Goal: Task Accomplishment & Management: Use online tool/utility

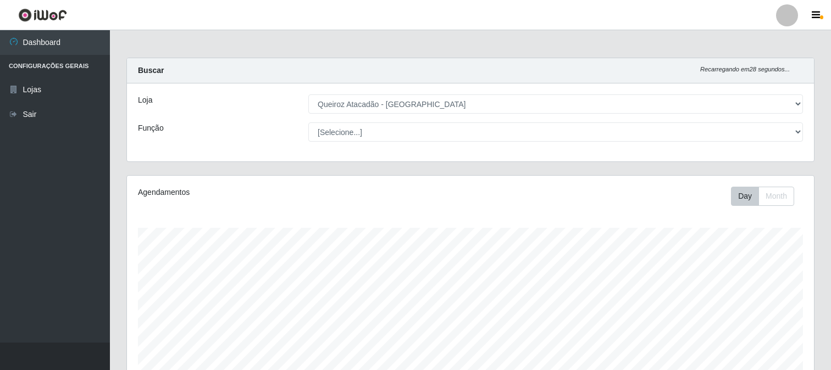
select select "464"
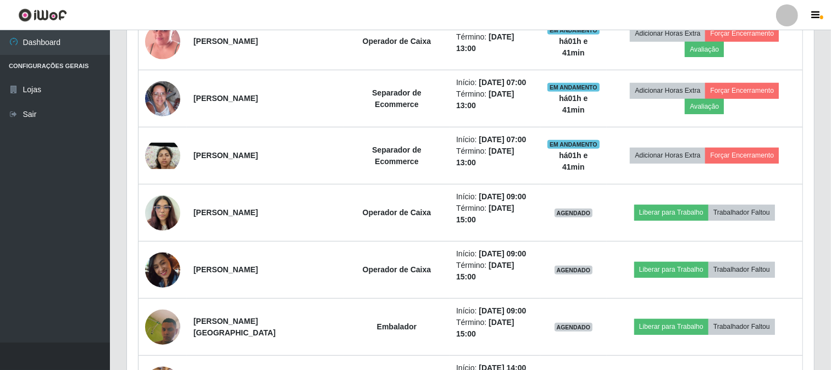
scroll to position [227, 687]
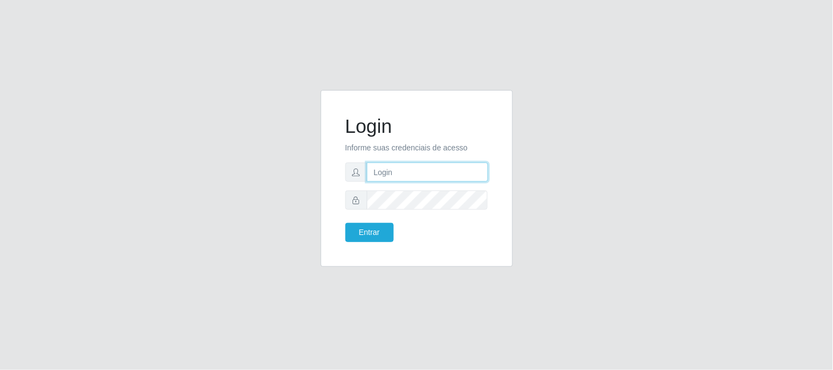
click at [463, 171] on input "text" at bounding box center [427, 172] width 121 height 19
type input "[EMAIL_ADDRESS][DOMAIN_NAME]"
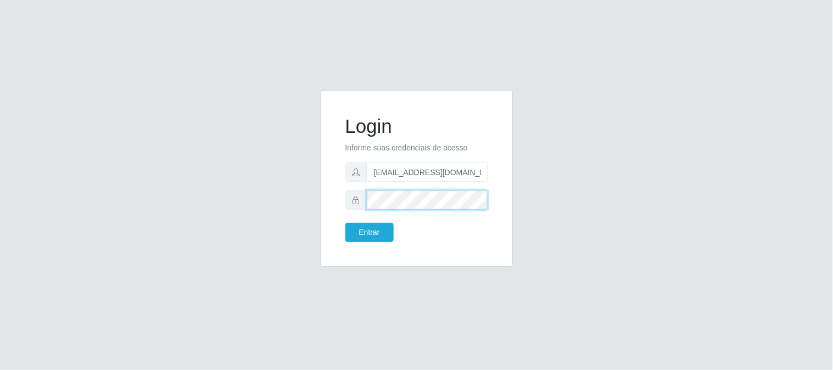
click at [346, 223] on button "Entrar" at bounding box center [370, 232] width 48 height 19
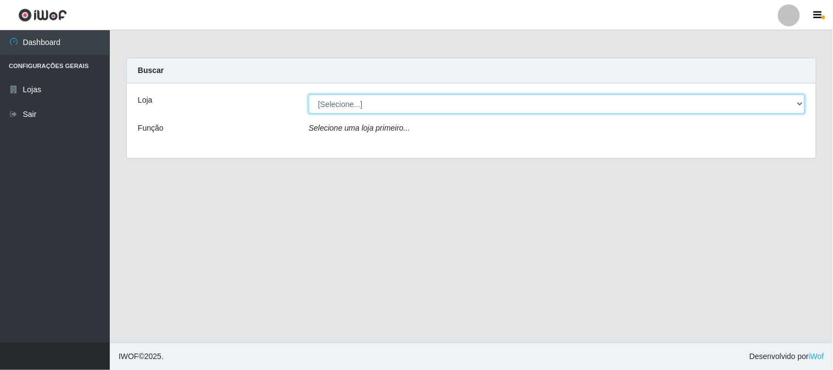
click at [800, 102] on select "[Selecione...] Queiroz Atacadão - [GEOGRAPHIC_DATA]" at bounding box center [557, 103] width 497 height 19
select select "464"
click at [309, 94] on select "[Selecione...] Queiroz Atacadão - [GEOGRAPHIC_DATA]" at bounding box center [557, 103] width 497 height 19
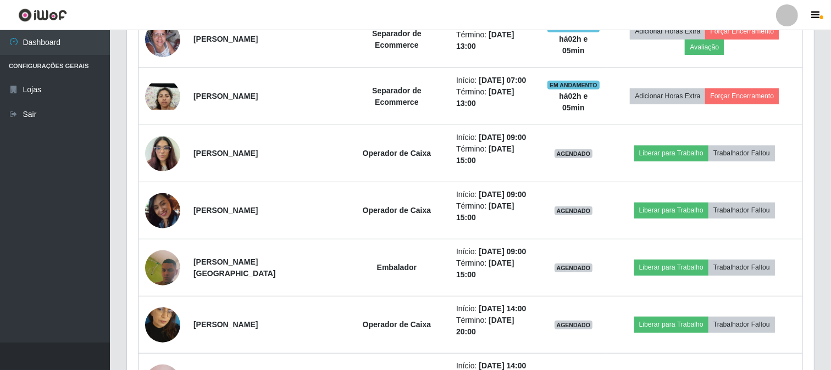
scroll to position [549, 0]
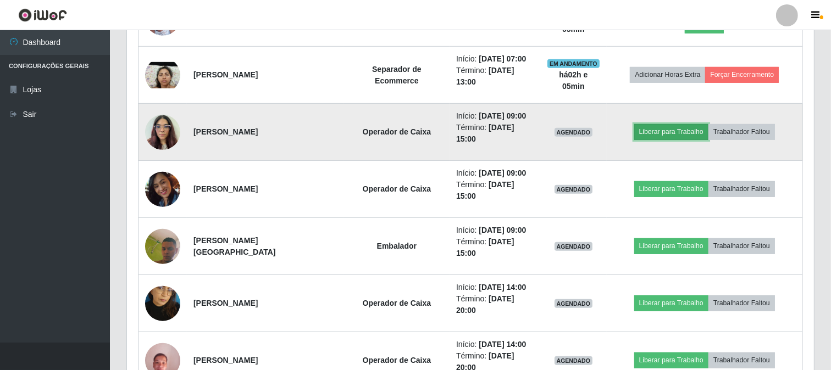
click at [680, 135] on button "Liberar para Trabalho" at bounding box center [671, 131] width 74 height 15
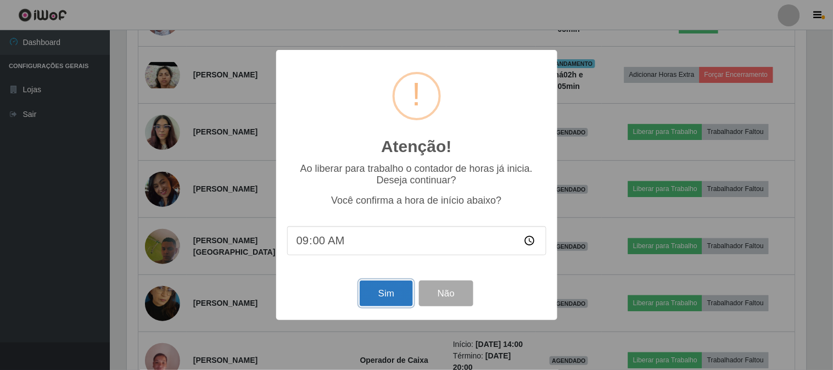
click at [385, 293] on button "Sim" at bounding box center [386, 294] width 53 height 26
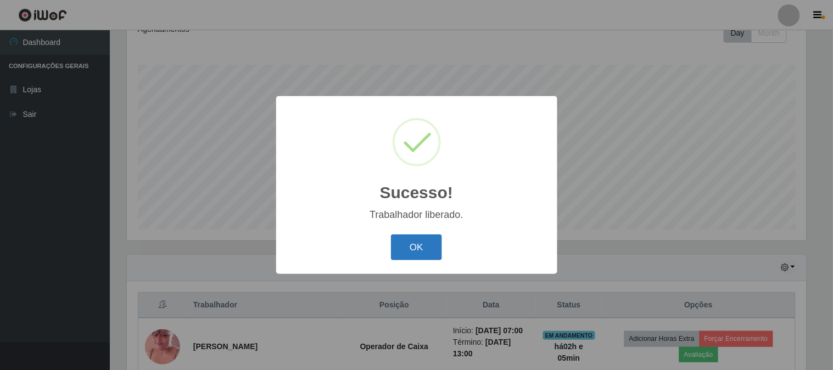
click at [409, 254] on button "OK" at bounding box center [416, 248] width 51 height 26
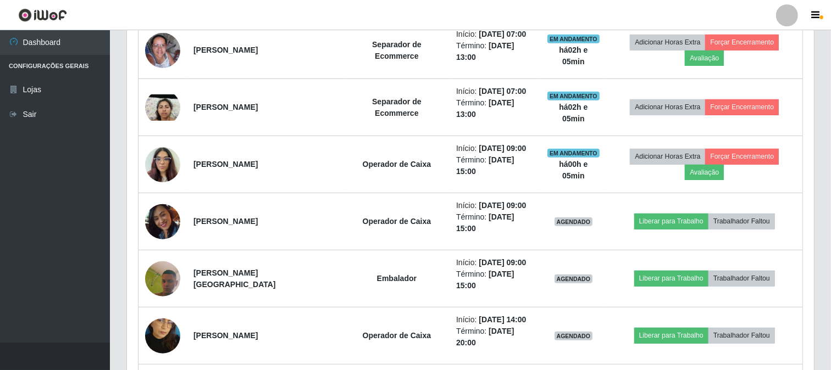
scroll to position [591, 0]
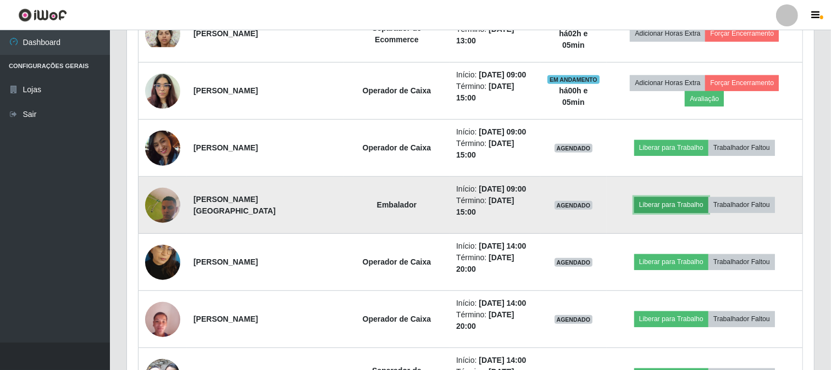
click at [700, 207] on button "Liberar para Trabalho" at bounding box center [671, 204] width 74 height 15
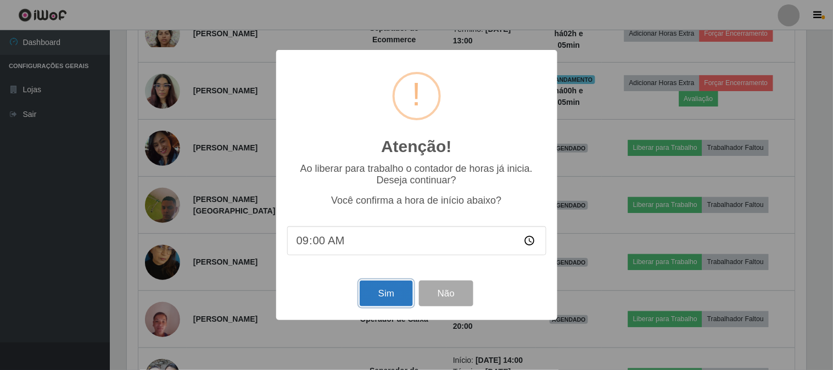
click at [377, 298] on button "Sim" at bounding box center [386, 294] width 53 height 26
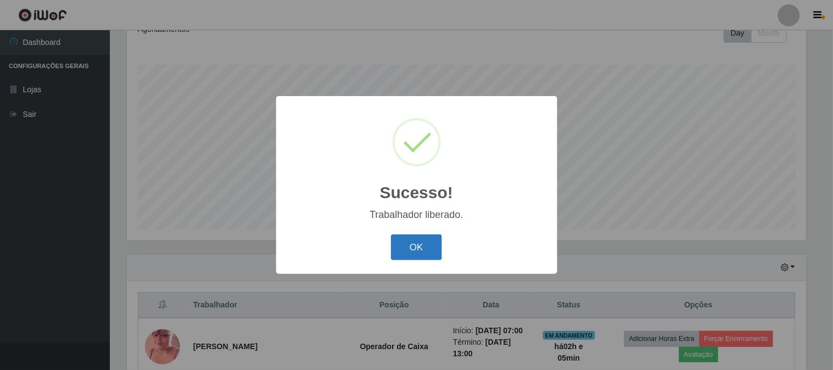
click at [401, 240] on button "OK" at bounding box center [416, 248] width 51 height 26
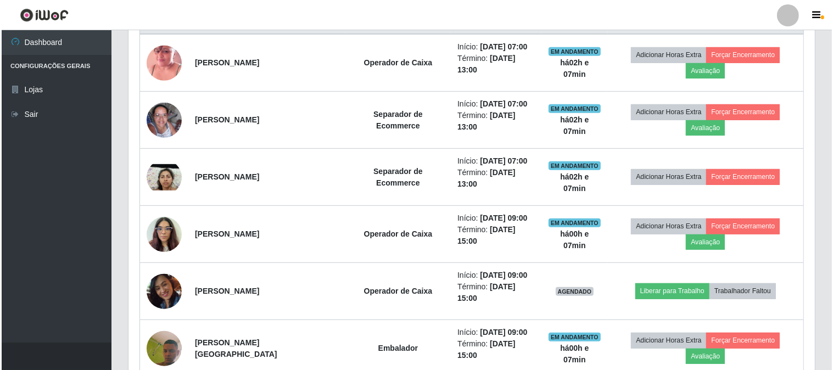
scroll to position [469, 0]
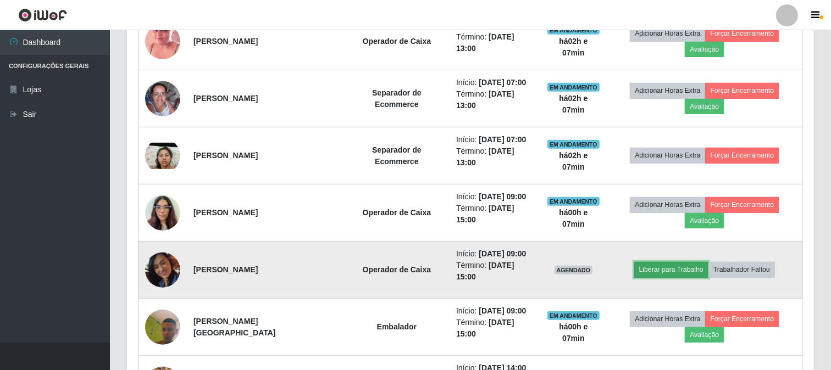
click at [663, 265] on button "Liberar para Trabalho" at bounding box center [671, 269] width 74 height 15
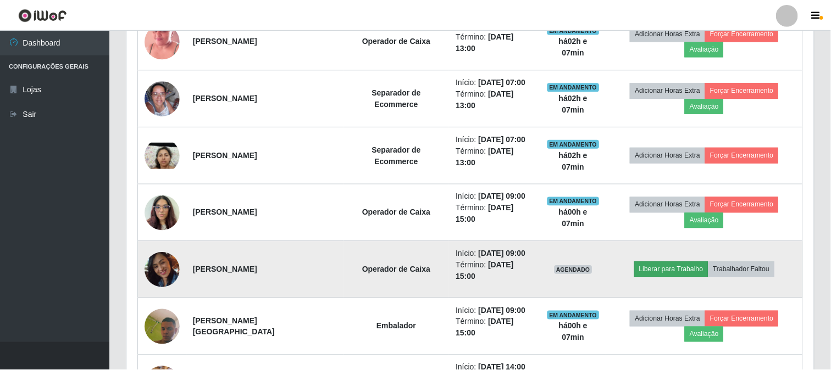
scroll to position [227, 680]
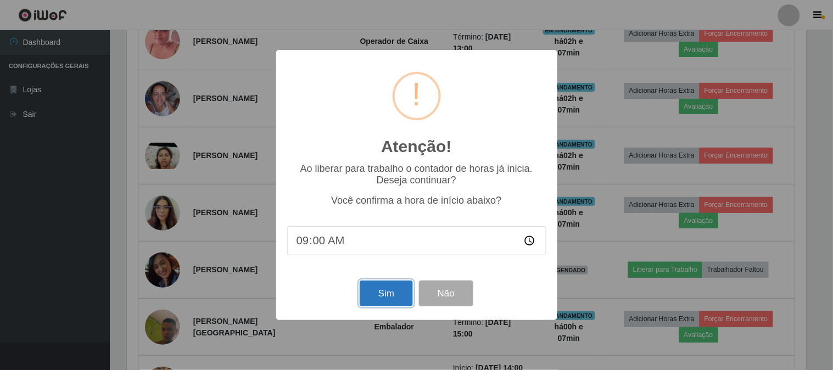
click at [377, 296] on button "Sim" at bounding box center [386, 294] width 53 height 26
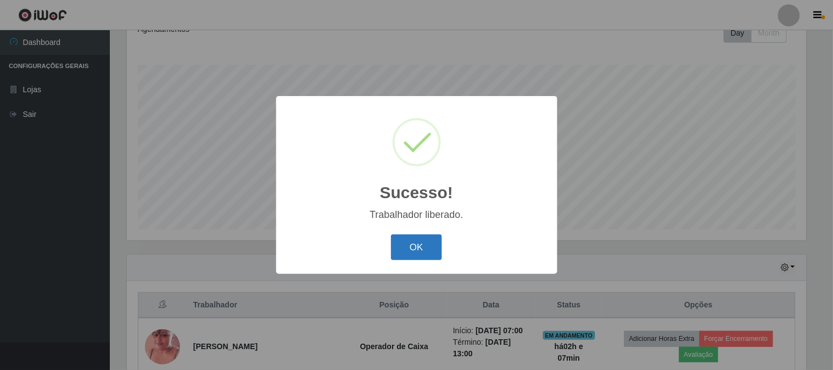
click at [433, 246] on button "OK" at bounding box center [416, 248] width 51 height 26
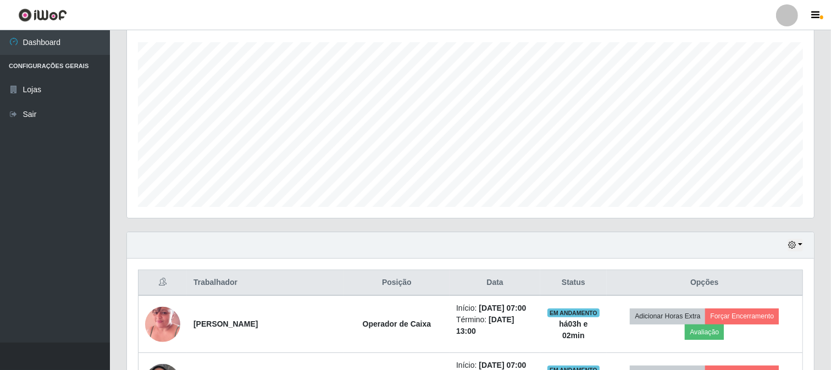
scroll to position [163, 0]
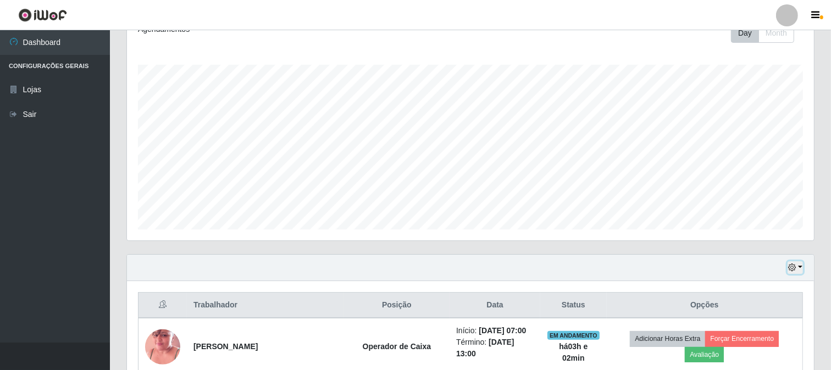
click at [799, 272] on button "button" at bounding box center [794, 268] width 15 height 13
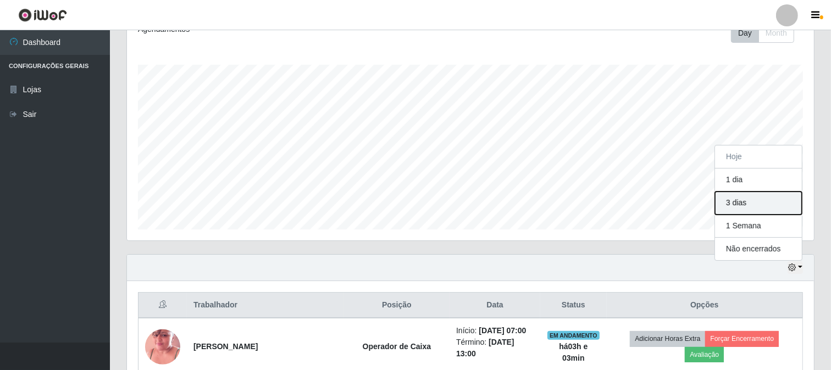
click at [751, 200] on button "3 dias" at bounding box center [758, 203] width 87 height 23
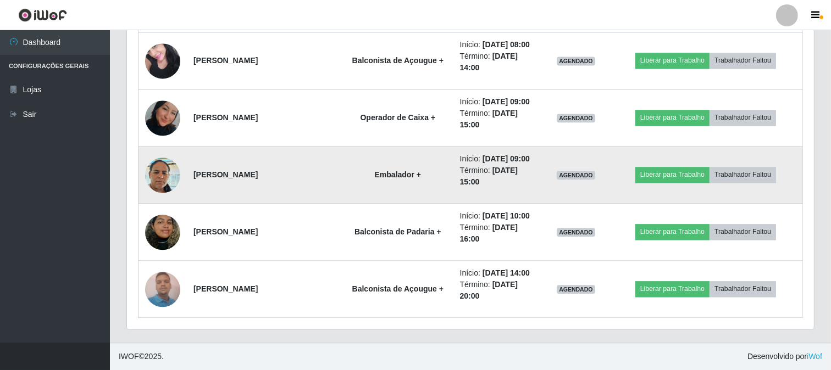
scroll to position [2222, 0]
